Goal: Information Seeking & Learning: Learn about a topic

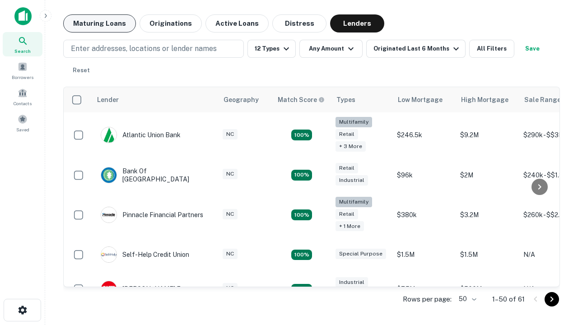
click at [99, 23] on button "Maturing Loans" at bounding box center [99, 23] width 73 height 18
